Goal: Task Accomplishment & Management: Manage account settings

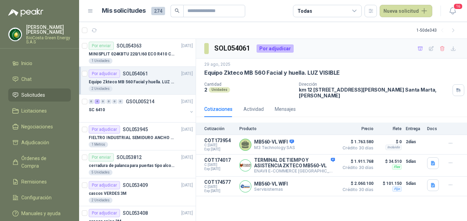
click at [143, 73] on p "SOL054061" at bounding box center [135, 73] width 25 height 5
click at [151, 54] on p "MINISPLIT 024KBTU 220/1/60 ECO R410 C/FR" at bounding box center [132, 54] width 86 height 7
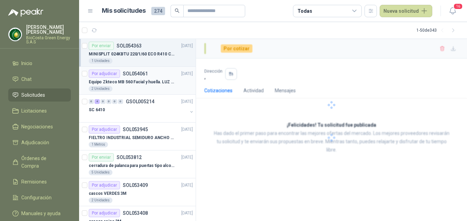
click at [141, 80] on p "Equipo Zkteco MB 560 Facial y huella. LUZ VISIBLE" at bounding box center [132, 82] width 86 height 7
